Goal: Task Accomplishment & Management: Use online tool/utility

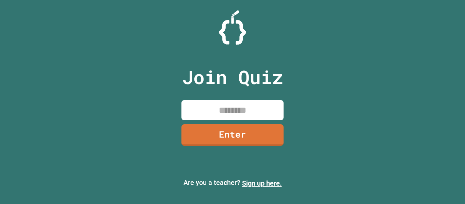
click at [230, 114] on input at bounding box center [233, 110] width 102 height 20
type input "********"
click at [248, 133] on link "Enter" at bounding box center [233, 134] width 104 height 22
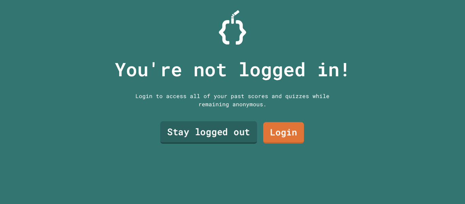
click at [238, 132] on link "Stay logged out" at bounding box center [208, 132] width 97 height 22
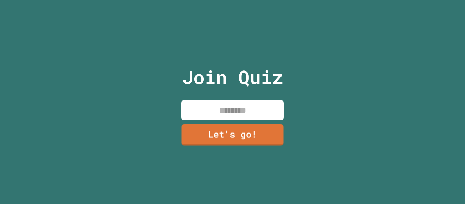
click at [253, 116] on input at bounding box center [233, 110] width 102 height 20
type input "*******"
click at [258, 137] on link "Let's go!" at bounding box center [232, 134] width 101 height 22
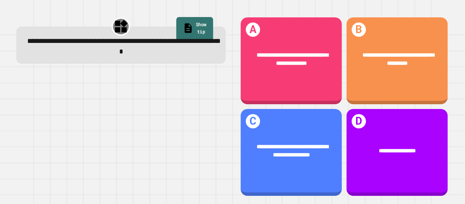
click at [204, 29] on link "Show tip" at bounding box center [194, 29] width 37 height 24
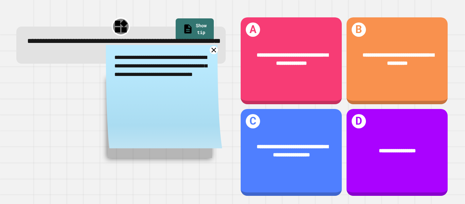
click at [213, 49] on icon at bounding box center [214, 50] width 9 height 9
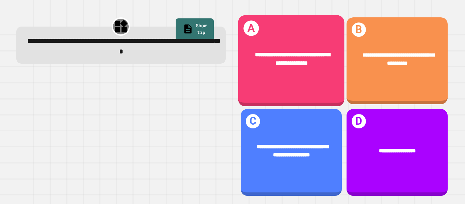
click at [281, 64] on span "**********" at bounding box center [292, 59] width 75 height 14
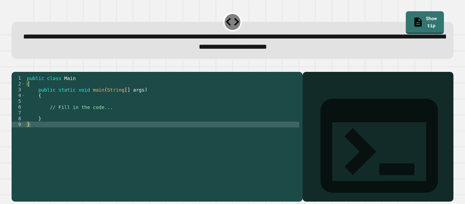
click at [98, 118] on div "public class Main { public static void main ( String [ ] args ) { // Fill in th…" at bounding box center [163, 133] width 274 height 116
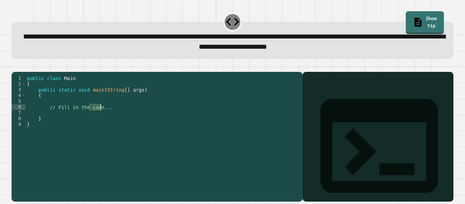
click at [105, 118] on div "public class Main { public static void main ( String [ ] args ) { // Fill in th…" at bounding box center [163, 133] width 274 height 116
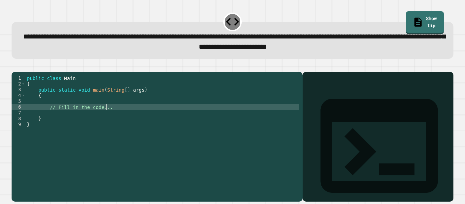
click at [112, 117] on div "public class Main { public static void main ( String [ ] args ) { // Fill in th…" at bounding box center [163, 133] width 274 height 116
type textarea "**********"
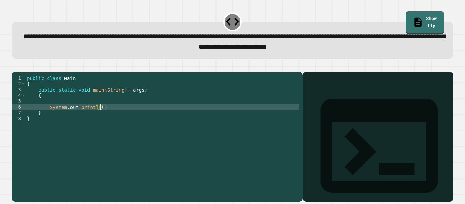
scroll to position [0, 9]
click at [84, 112] on div "public class Main { public static void main ( String [ ] args ) { System . out …" at bounding box center [163, 133] width 274 height 116
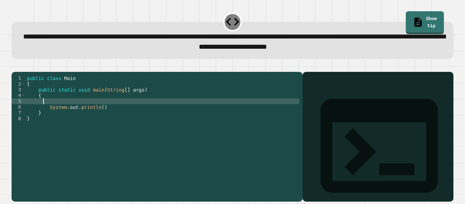
scroll to position [0, 2]
type textarea "*"
click at [51, 109] on div "public class Main { public static void main ( String [ ] args ) { double averag…" at bounding box center [163, 133] width 274 height 116
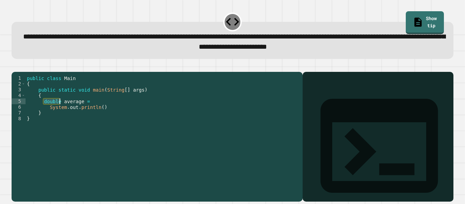
click at [49, 106] on div "public class Main { public static void main ( String [ ] args ) { double averag…" at bounding box center [163, 133] width 274 height 116
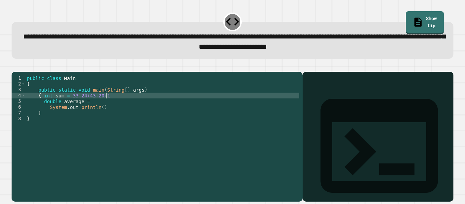
scroll to position [0, 10]
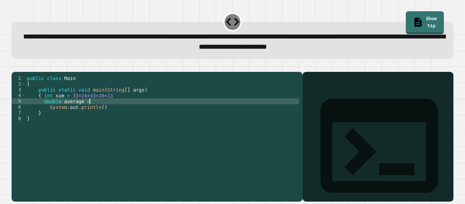
click at [97, 113] on div "public class Main { public static void main ( String [ ] args ) { int sum = 33+…" at bounding box center [163, 133] width 274 height 116
click at [101, 117] on div "public class Main { public static void main ( String [ ] args ) { int sum = 33+…" at bounding box center [163, 133] width 274 height 116
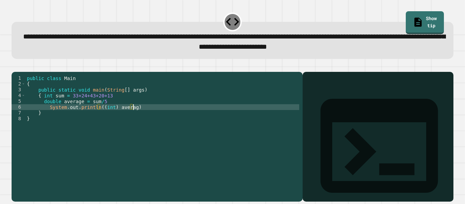
scroll to position [0, 14]
click at [148, 118] on div "public class Main { public static void main ( String [ ] args ) { int sum = 33+…" at bounding box center [163, 133] width 274 height 116
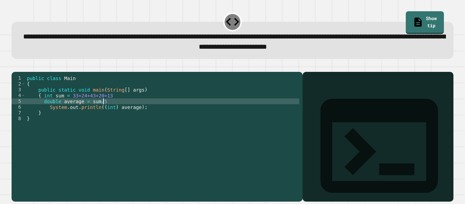
click at [118, 110] on div "public class Main { public static void main ( String [ ] args ) { int sum = 33+…" at bounding box center [163, 133] width 274 height 116
click at [119, 100] on div "public class Main { public static void main ( String [ ] args ) { int sum = 33+…" at bounding box center [163, 133] width 274 height 116
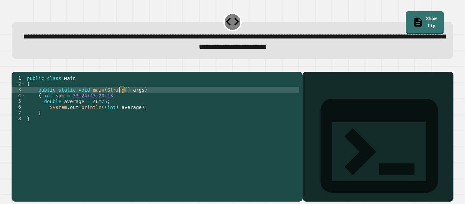
click at [118, 105] on div "public class Main { public static void main ( String [ ] args ) { int sum = 33+…" at bounding box center [163, 133] width 274 height 116
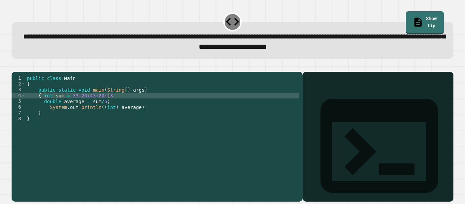
scroll to position [0, 10]
click at [417, 21] on link "Show tip" at bounding box center [425, 22] width 38 height 24
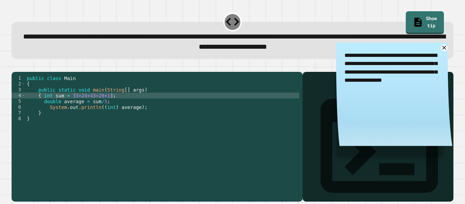
click at [15, 66] on icon "button" at bounding box center [15, 66] width 0 height 0
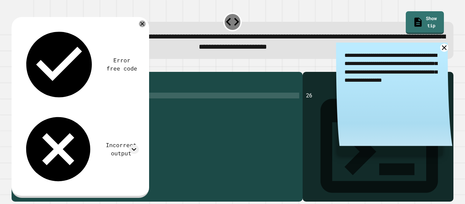
click at [444, 49] on icon at bounding box center [444, 47] width 5 height 5
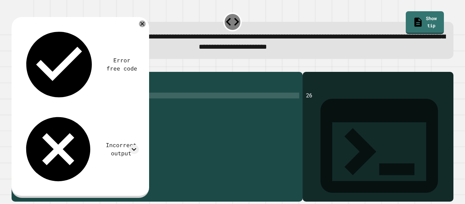
click at [136, 118] on div "public class Main { public static void main ( String [ ] args ) { int sum = 33+…" at bounding box center [163, 133] width 274 height 116
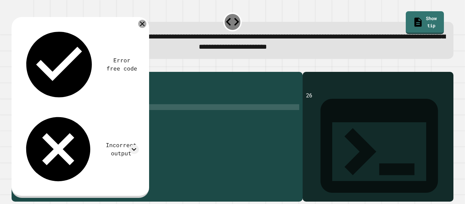
click at [140, 25] on icon at bounding box center [142, 24] width 8 height 8
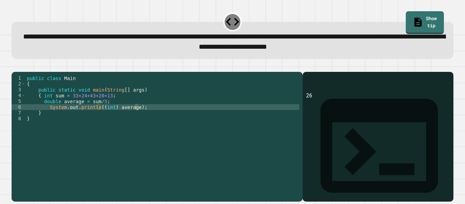
click at [136, 117] on div "public class Main { public static void main ( String [ ] args ) { int sum = 33+…" at bounding box center [163, 133] width 274 height 116
click at [15, 66] on button "button" at bounding box center [15, 66] width 0 height 0
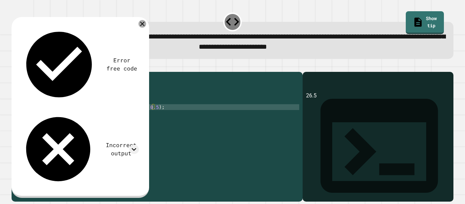
click at [140, 26] on icon at bounding box center [142, 23] width 7 height 7
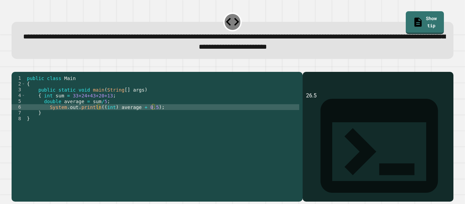
click at [153, 118] on div "public class Main { public static void main ( String [ ] args ) { int sum = 33+…" at bounding box center [163, 133] width 274 height 116
click at [15, 66] on icon "button" at bounding box center [15, 66] width 0 height 0
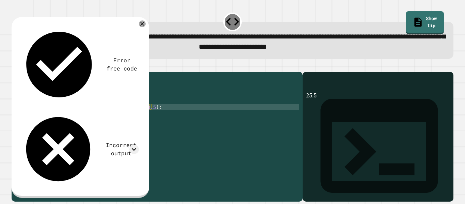
click at [151, 117] on div "public class Main { public static void main ( String [ ] args ) { int sum = 33+…" at bounding box center [163, 133] width 274 height 116
click at [117, 117] on div "public class Main { public static void main ( String [ ] args ) { int sum = 33+…" at bounding box center [163, 133] width 274 height 116
click at [122, 117] on div "public class Main { public static void main ( String [ ] args ) { int sum = 33+…" at bounding box center [163, 133] width 274 height 116
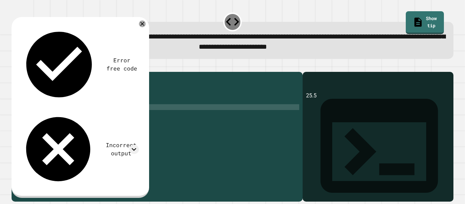
click at [120, 118] on div "public class Main { public static void main ( String [ ] args ) { int sum = 33+…" at bounding box center [163, 133] width 274 height 116
click at [21, 72] on icon "button" at bounding box center [20, 70] width 4 height 5
click at [126, 117] on div "public class Main { public static void main ( String [ ] args ) { int sum = 33+…" at bounding box center [163, 133] width 274 height 116
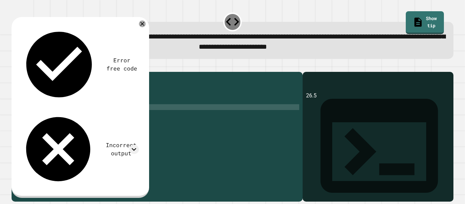
click at [133, 117] on div "public class Main { public static void main ( String [ ] args ) { int sum = 33+…" at bounding box center [163, 133] width 274 height 116
type textarea "**********"
click at [15, 66] on button "button" at bounding box center [15, 66] width 0 height 0
click at [138, 119] on div "public class Main { public static void main ( String [ ] args ) { int sum = 33+…" at bounding box center [163, 133] width 274 height 116
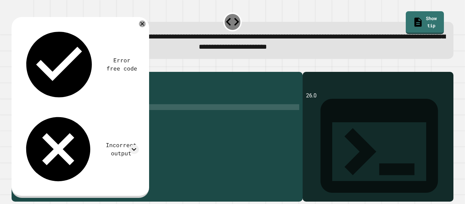
scroll to position [0, 2]
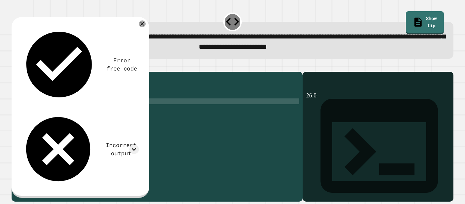
click at [112, 111] on div "public class Main { public static void main ( String [ ] args ) { int sum = 33+…" at bounding box center [163, 133] width 274 height 116
type textarea "**********"
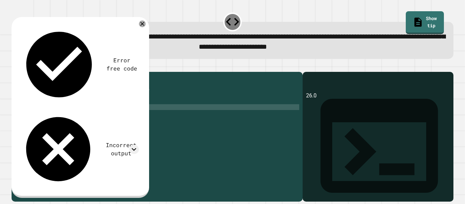
scroll to position [0, 11]
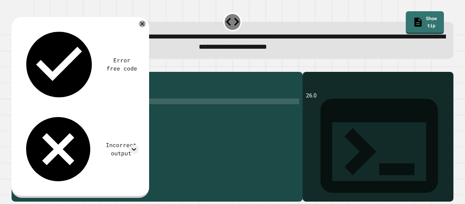
click at [74, 114] on div "public class Main { public static void main ( String [ ] args ) { int sum = 33+…" at bounding box center [163, 133] width 271 height 116
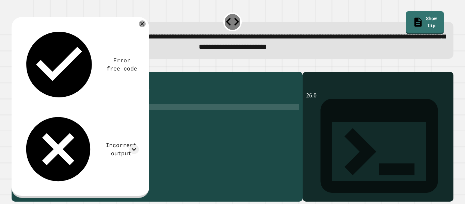
click at [76, 118] on div "public class Main { public static void main ( String [ ] args ) { int sum = 33+…" at bounding box center [163, 133] width 271 height 116
click at [122, 122] on div "public class Main { public static void main ( String [ ] args ) { int sum = 33+…" at bounding box center [163, 133] width 271 height 116
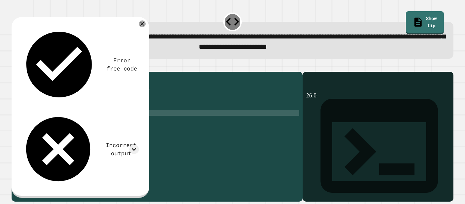
scroll to position [0, 12]
click at [15, 72] on div at bounding box center [233, 68] width 442 height 8
click at [15, 66] on icon "button" at bounding box center [15, 66] width 0 height 0
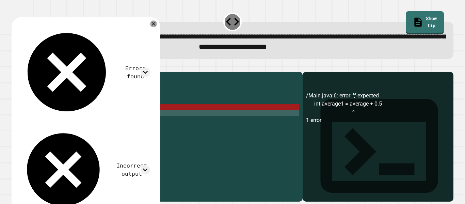
click at [127, 117] on div "public class Main { public static void main ( String [ ] args ) { int sum = 33+…" at bounding box center [163, 133] width 271 height 116
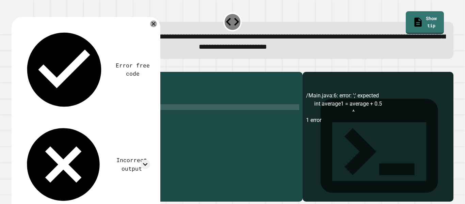
click at [123, 118] on div "public class Main { public static void main ( String [ ] args ) { int sum = 33+…" at bounding box center [163, 133] width 274 height 116
click at [30, 70] on div at bounding box center [233, 68] width 442 height 8
click at [15, 66] on button "button" at bounding box center [15, 66] width 0 height 0
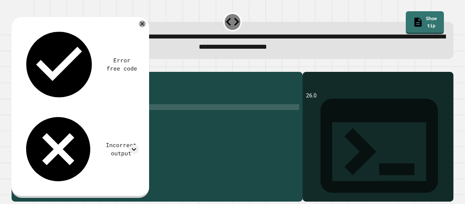
click at [120, 118] on div "public class Main { public static void main ( String [ ] args ) { int sum = 33+…" at bounding box center [163, 133] width 274 height 116
click at [59, 110] on div "public class Main { public static void main ( String [ ] args ) { int sum = 33+…" at bounding box center [163, 133] width 274 height 116
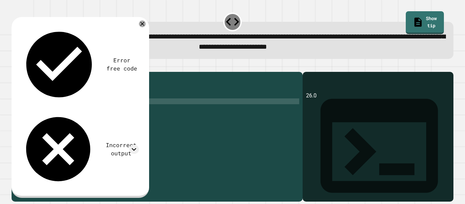
scroll to position [0, 3]
click at [15, 66] on icon "button" at bounding box center [15, 66] width 0 height 0
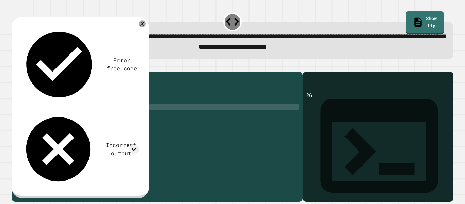
click at [120, 117] on div "public class Main { public static void main ( String [ ] args ) { int sum = 33+…" at bounding box center [163, 133] width 274 height 116
click at [15, 66] on icon "button" at bounding box center [15, 66] width 0 height 0
click at [136, 119] on div "public class Main { public static void main ( String [ ] args ) { int sum = 33+…" at bounding box center [163, 133] width 274 height 116
click at [106, 152] on div "public class Main { public static void main ( String [ ] args ) { int sum = 33+…" at bounding box center [163, 133] width 274 height 116
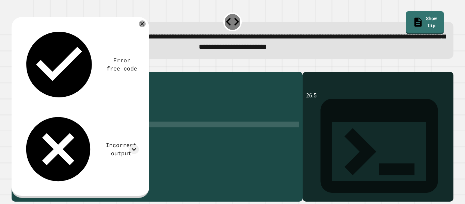
scroll to position [0, 0]
click at [106, 152] on div "public class Main { public static void main ( String [ ] args ) { int sum = 33+…" at bounding box center [163, 133] width 274 height 116
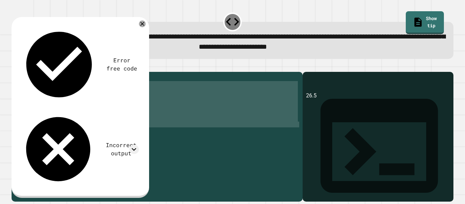
click at [95, 112] on div "public class Main { public static void main ( String [ ] args ) { int sum = 33+…" at bounding box center [163, 127] width 274 height 104
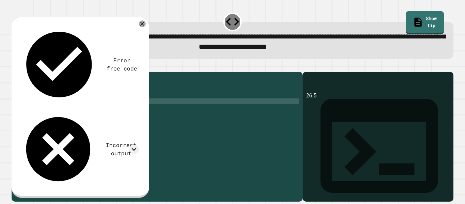
click at [137, 117] on div "public class Main { public static void main ( String [ ] args ) { int sum = 33+…" at bounding box center [163, 133] width 274 height 116
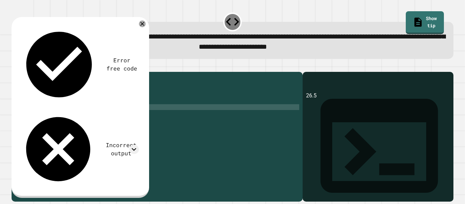
click at [15, 66] on icon "button" at bounding box center [15, 66] width 0 height 0
click at [139, 145] on div at bounding box center [133, 149] width 9 height 9
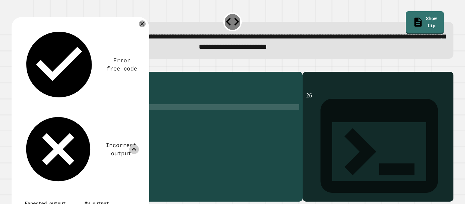
click at [136, 145] on icon at bounding box center [133, 149] width 9 height 9
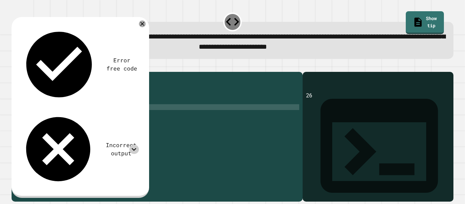
click at [121, 117] on div "public class Main { public static void main ( String [ ] args ) { int sum = 33+…" at bounding box center [163, 133] width 274 height 116
click at [21, 73] on icon "button" at bounding box center [20, 70] width 4 height 5
click at [137, 145] on icon at bounding box center [133, 149] width 9 height 9
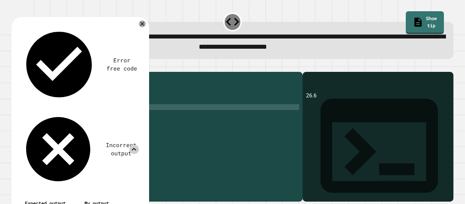
click at [135, 145] on icon at bounding box center [133, 149] width 9 height 9
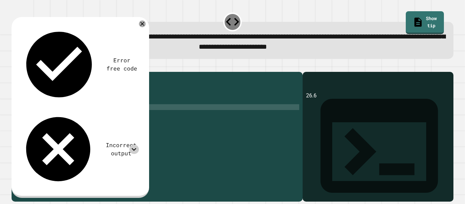
click at [129, 118] on div "public class Main { public static void main ( String [ ] args ) { int sum = 33+…" at bounding box center [163, 133] width 274 height 116
click at [15, 66] on icon "button" at bounding box center [15, 66] width 0 height 0
click at [135, 118] on div "public class Main { public static void main ( String [ ] args ) { int sum = 33+…" at bounding box center [163, 133] width 274 height 116
click at [101, 117] on div "public class Main { public static void main ( String [ ] args ) { int sum = 33+…" at bounding box center [163, 133] width 274 height 116
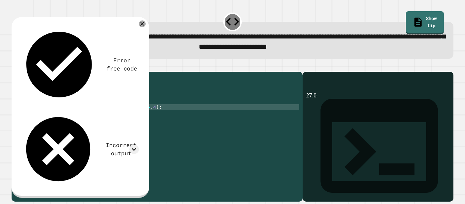
scroll to position [0, 11]
click at [148, 117] on div "public class Main { public static void main ( String [ ] args ) { int sum = 33+…" at bounding box center [163, 133] width 274 height 116
click at [149, 117] on div "public class Main { public static void main ( String [ ] args ) { int sum = 33+…" at bounding box center [163, 133] width 274 height 116
click at [15, 66] on icon "button" at bounding box center [15, 66] width 0 height 0
click at [132, 145] on icon at bounding box center [133, 149] width 9 height 9
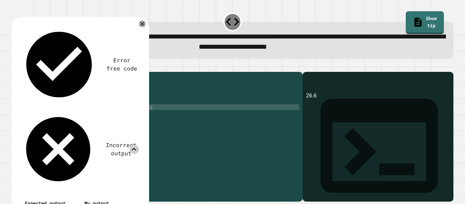
click at [132, 145] on icon at bounding box center [133, 149] width 9 height 9
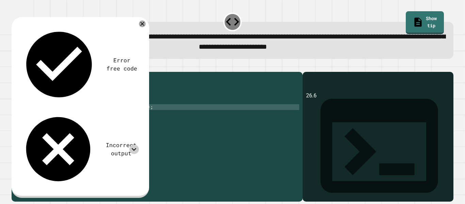
click at [141, 118] on div "public class Main { public static void main ( String [ ] args ) { int sum = 33+…" at bounding box center [163, 133] width 274 height 116
click at [13, 66] on div at bounding box center [233, 68] width 442 height 8
click at [34, 72] on div at bounding box center [233, 68] width 442 height 8
click at [15, 66] on icon "button" at bounding box center [15, 66] width 0 height 0
click at [130, 145] on icon at bounding box center [133, 149] width 9 height 9
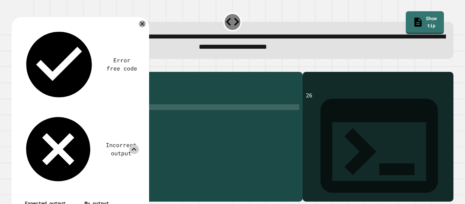
click at [133, 145] on icon at bounding box center [133, 149] width 9 height 9
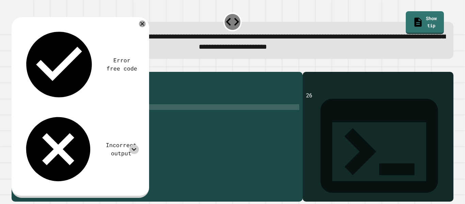
click at [133, 145] on icon at bounding box center [133, 149] width 9 height 9
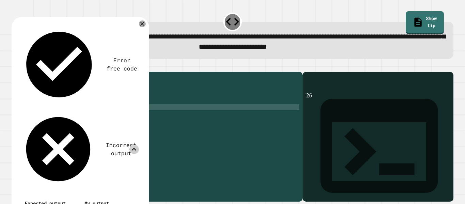
click at [132, 145] on icon at bounding box center [133, 149] width 9 height 9
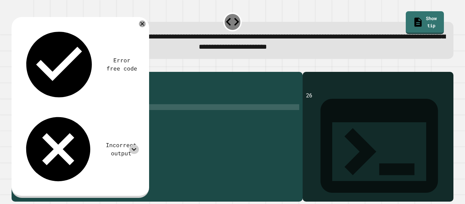
click at [132, 145] on icon at bounding box center [133, 149] width 9 height 9
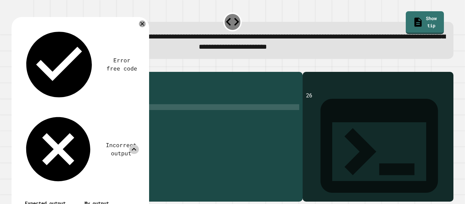
click at [99, 118] on div "public class Main { public static void main ( String [ ] args ) { int sum = 33+…" at bounding box center [163, 133] width 274 height 116
click at [98, 118] on div "public class Main { public static void main ( String [ ] args ) { int sum = 33+…" at bounding box center [163, 133] width 274 height 116
click at [138, 111] on div "Incorrect output" at bounding box center [79, 149] width 119 height 77
click at [137, 145] on icon at bounding box center [133, 149] width 9 height 9
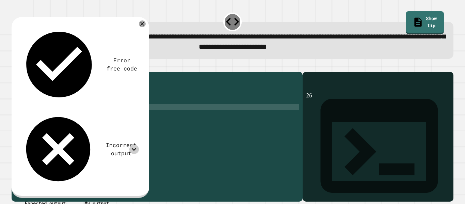
click at [135, 145] on icon at bounding box center [133, 149] width 9 height 9
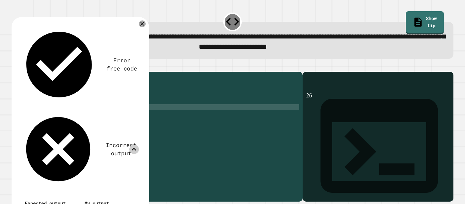
click at [130, 52] on div "Error free code 26 Incorrect output Expected output 26 26.6 27 My output 26" at bounding box center [79, 133] width 126 height 222
click at [131, 111] on div "Incorrect output" at bounding box center [79, 149] width 119 height 77
click at [134, 145] on icon at bounding box center [133, 149] width 9 height 9
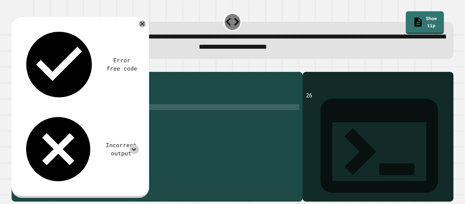
click at [15, 66] on icon "button" at bounding box center [15, 66] width 0 height 0
click at [133, 41] on div "Error free code 26 Incorrect output Expected output 26 26.6 27 My output 26" at bounding box center [79, 106] width 126 height 169
click at [134, 145] on icon at bounding box center [133, 149] width 9 height 9
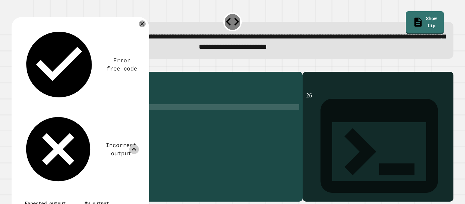
click at [135, 145] on icon at bounding box center [133, 149] width 9 height 9
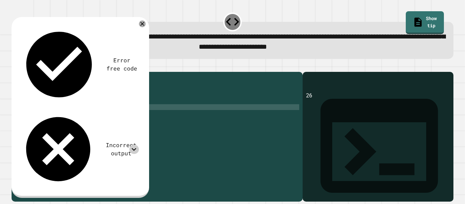
click at [90, 115] on div "public class Main { public static void main ( String [ ] args ) { int sum = 33+…" at bounding box center [163, 133] width 274 height 116
click at [93, 116] on div "public class Main { public static void main ( String [ ] args ) { int sum = 33+…" at bounding box center [163, 133] width 274 height 116
click at [169, 121] on div "public class Main { public static void main ( String [ ] args ) { int sum = 33+…" at bounding box center [163, 133] width 274 height 116
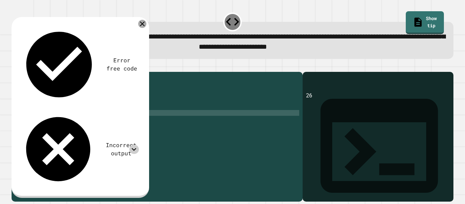
click at [143, 22] on icon at bounding box center [142, 24] width 8 height 8
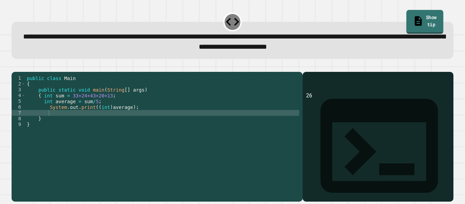
click at [419, 13] on link "Show tip" at bounding box center [425, 22] width 37 height 24
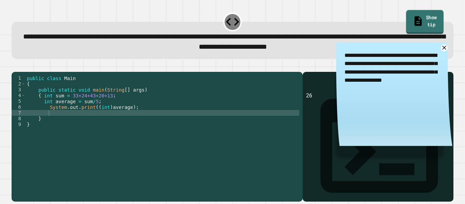
click at [420, 16] on link "Show tip" at bounding box center [424, 22] width 37 height 24
click at [110, 102] on div "public class Main { public static void main ( String [ ] args ) { int sum = 33+…" at bounding box center [163, 133] width 274 height 116
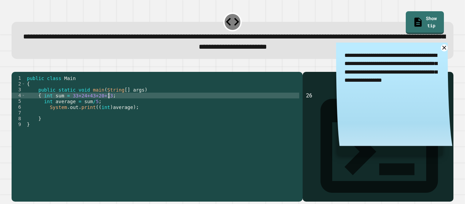
click at [110, 105] on div "public class Main { public static void main ( String [ ] args ) { int sum = 33+…" at bounding box center [163, 133] width 274 height 116
click at [21, 73] on icon "button" at bounding box center [20, 70] width 4 height 5
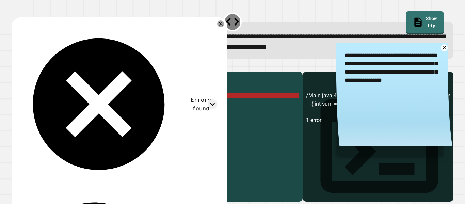
click at [52, 104] on div "public class Main { public static void main ( String [ ] args ) { int sum = 33+…" at bounding box center [163, 133] width 274 height 116
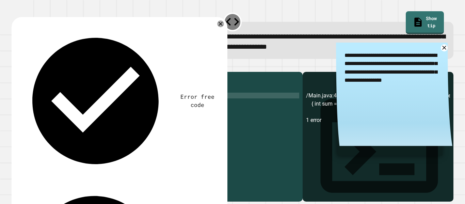
scroll to position [0, 4]
click at [29, 72] on div at bounding box center [233, 68] width 442 height 8
click at [50, 112] on div "public class Main { public static void main ( String [ ] args ) { double sum = …" at bounding box center [163, 133] width 274 height 116
click at [15, 66] on icon "button" at bounding box center [15, 66] width 0 height 0
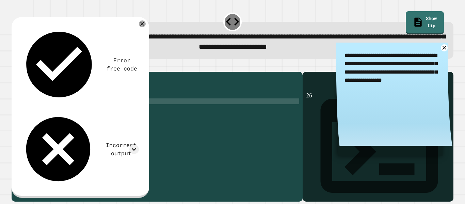
click at [125, 104] on div "public class Main { public static void main ( String [ ] args ) { double sum = …" at bounding box center [163, 133] width 274 height 116
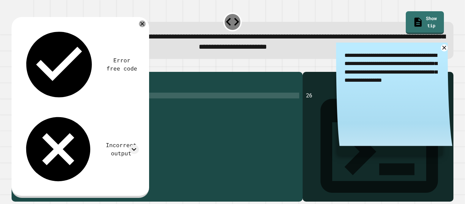
type textarea "**********"
click at [128, 105] on div "public class Main { public static void main ( String [ ] args ) { double sum = …" at bounding box center [163, 133] width 274 height 116
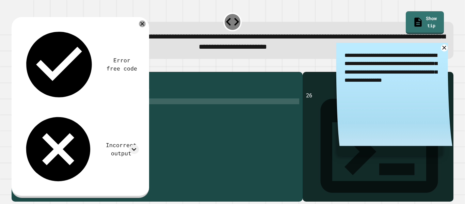
type textarea "*"
click at [15, 66] on icon "button" at bounding box center [15, 66] width 0 height 0
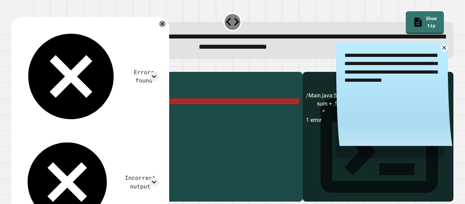
click at [85, 112] on div "public class Main { public static void main ( String [ ] args ) { double sum = …" at bounding box center [163, 133] width 271 height 116
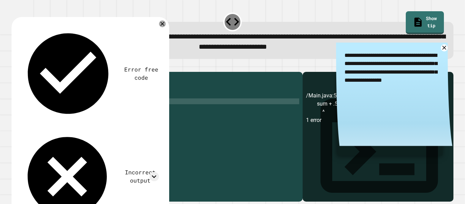
click at [15, 66] on button "button" at bounding box center [15, 66] width 0 height 0
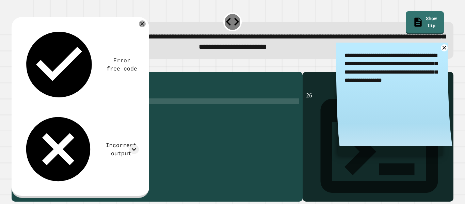
click at [117, 106] on div "public class Main { public static void main ( String [ ] args ) { double sum = …" at bounding box center [163, 133] width 274 height 116
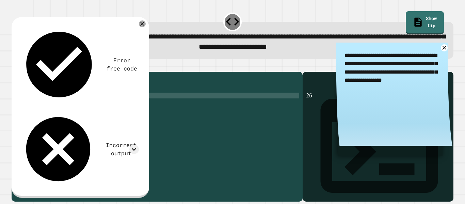
scroll to position [0, 13]
click at [15, 66] on icon "button" at bounding box center [15, 66] width 0 height 0
click at [443, 47] on icon at bounding box center [444, 47] width 5 height 5
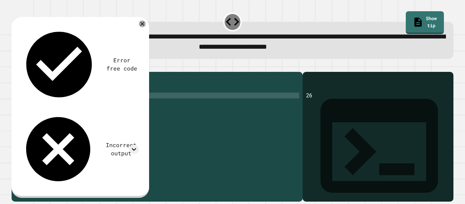
click at [61, 110] on div "public class Main { public static void main ( String [ ] args ) { double sum = …" at bounding box center [163, 133] width 274 height 116
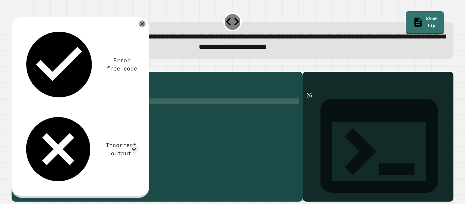
scroll to position [0, 3]
click at [15, 66] on icon "button" at bounding box center [15, 66] width 0 height 0
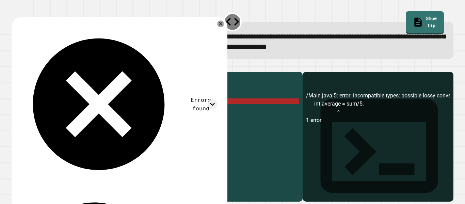
click at [51, 112] on div "public class Main { public static void main ( String [ ] args ) { double sum = …" at bounding box center [163, 133] width 274 height 116
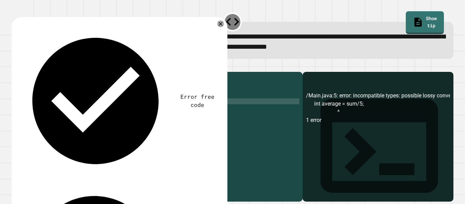
scroll to position [0, 4]
type textarea "**********"
click at [29, 70] on div at bounding box center [233, 68] width 442 height 8
click at [15, 66] on button "button" at bounding box center [15, 66] width 0 height 0
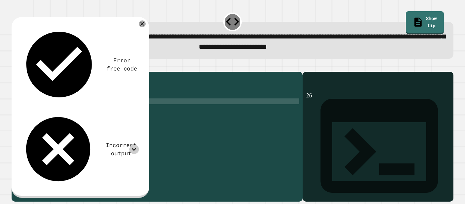
click at [130, 145] on icon at bounding box center [133, 149] width 9 height 9
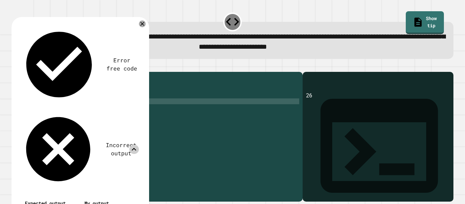
click at [130, 145] on icon at bounding box center [133, 149] width 9 height 9
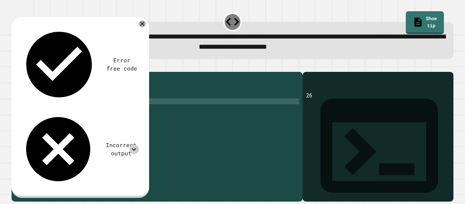
click at [130, 145] on icon at bounding box center [133, 149] width 9 height 9
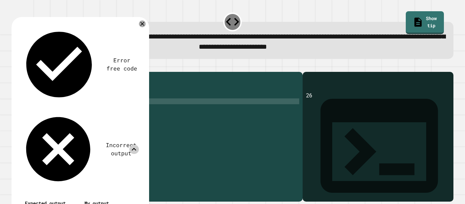
click at [130, 145] on icon at bounding box center [133, 149] width 9 height 9
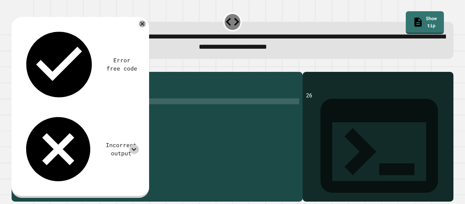
click at [130, 145] on icon at bounding box center [133, 149] width 9 height 9
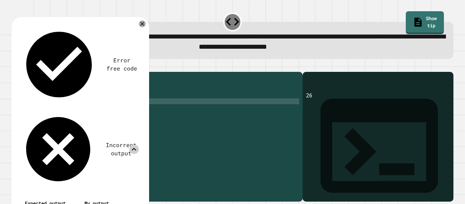
click at [132, 145] on icon at bounding box center [133, 149] width 9 height 9
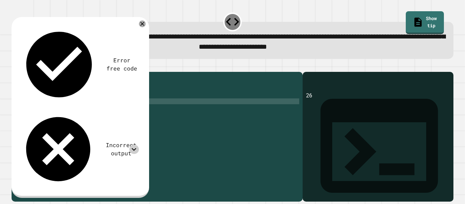
click at [128, 117] on div "public class Main { public static void main ( String [ ] args ) { double sum = …" at bounding box center [163, 133] width 274 height 116
